Goal: Transaction & Acquisition: Purchase product/service

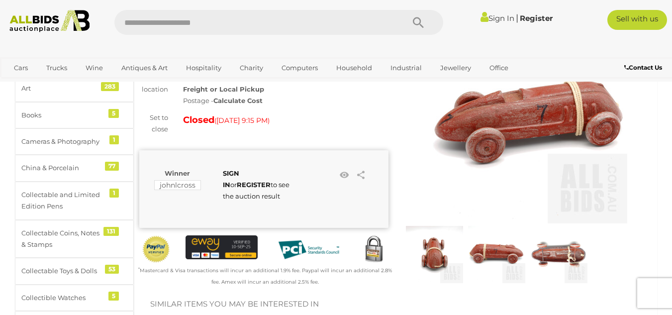
scroll to position [149, 0]
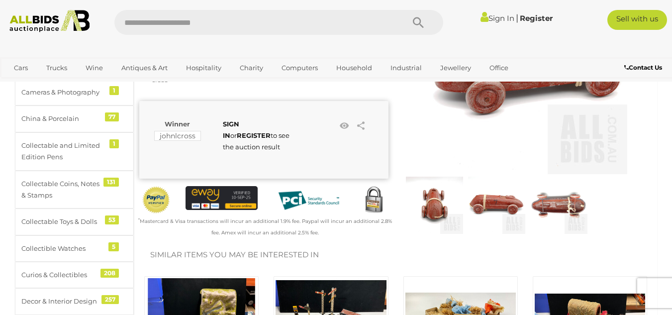
click at [441, 214] on img at bounding box center [434, 205] width 57 height 57
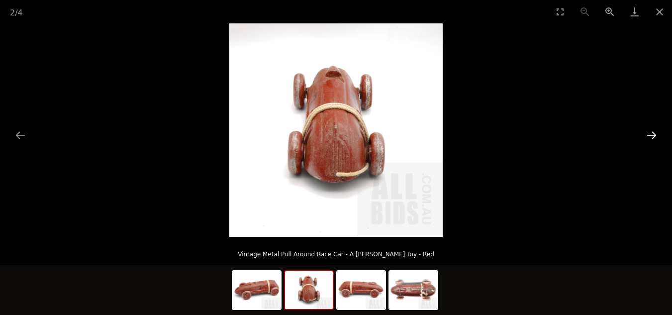
click at [654, 132] on button "Next slide" at bounding box center [652, 134] width 21 height 19
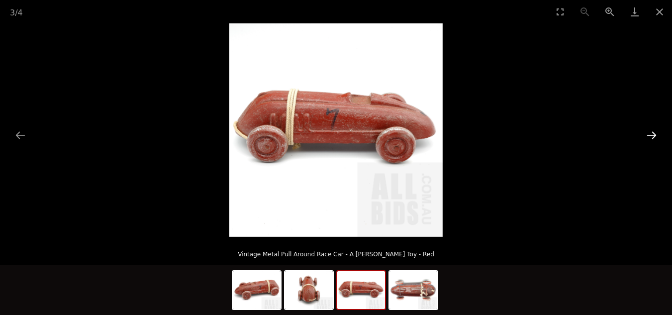
click at [654, 132] on button "Next slide" at bounding box center [652, 134] width 21 height 19
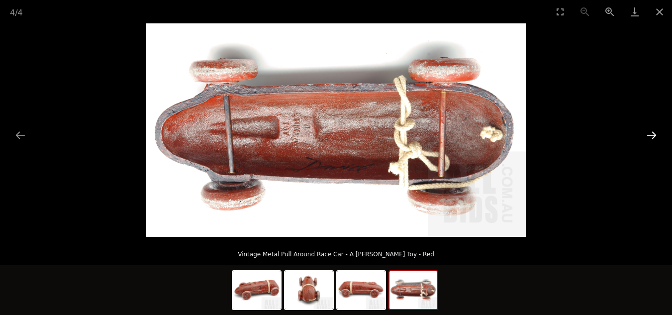
click at [649, 136] on button "Next slide" at bounding box center [652, 134] width 21 height 19
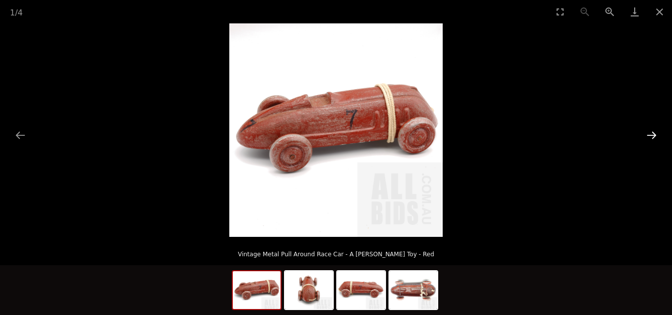
click at [649, 136] on button "Next slide" at bounding box center [652, 134] width 21 height 19
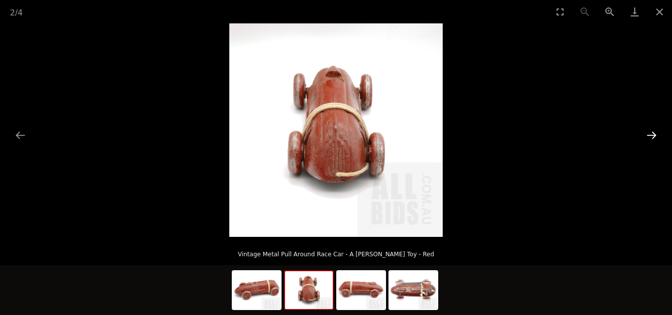
click at [649, 136] on button "Next slide" at bounding box center [652, 134] width 21 height 19
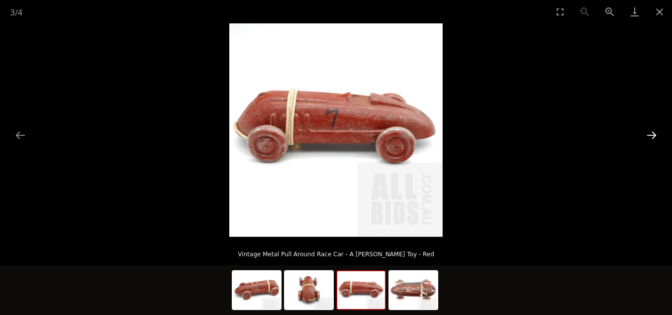
click at [649, 136] on button "Next slide" at bounding box center [652, 134] width 21 height 19
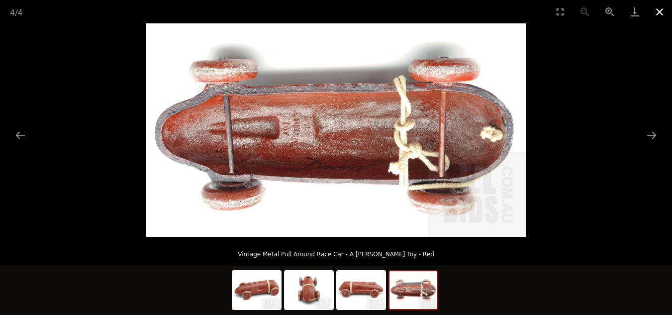
click at [658, 12] on button "Close gallery" at bounding box center [660, 11] width 25 height 23
